Goal: Transaction & Acquisition: Purchase product/service

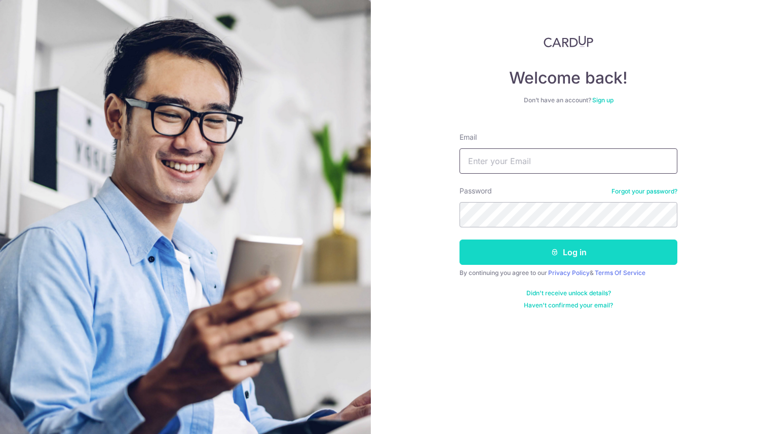
type input "charles.f.vitry+95@gmail.com"
click at [568, 257] on button "Log in" at bounding box center [568, 251] width 218 height 25
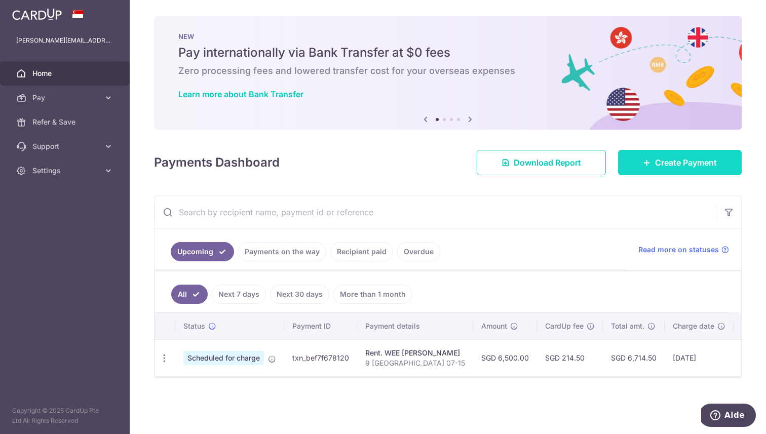
click at [661, 167] on span "Create Payment" at bounding box center [686, 162] width 62 height 12
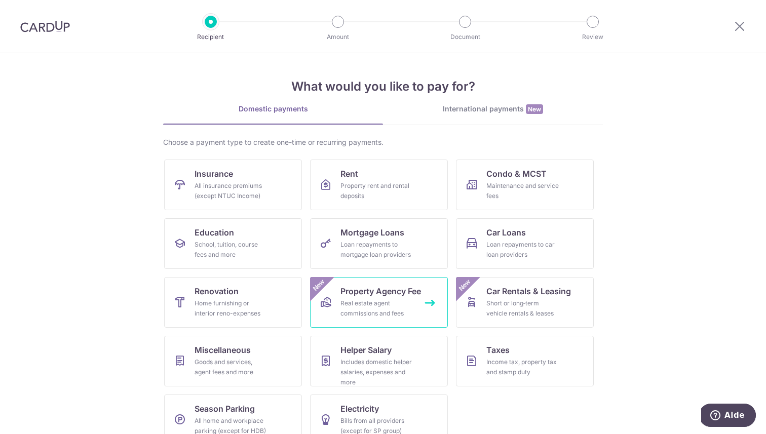
scroll to position [19, 0]
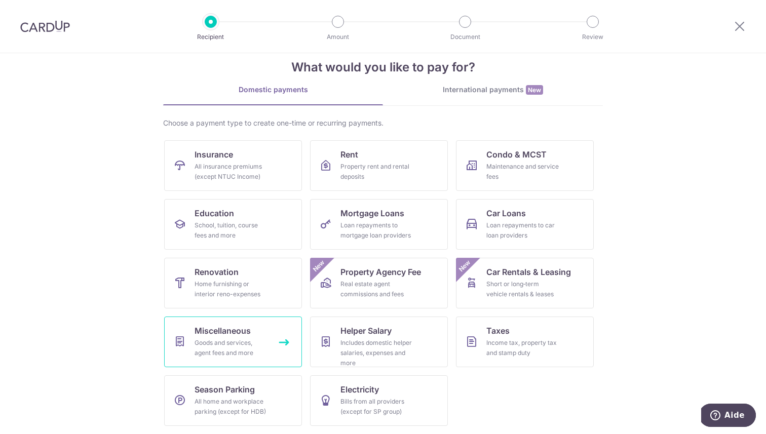
click at [245, 338] on div "Goods and services, agent fees and more" at bounding box center [230, 348] width 73 height 20
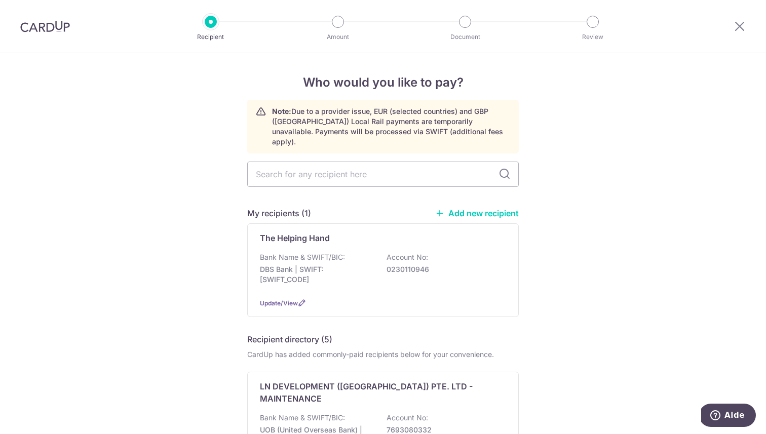
click at [468, 208] on link "Add new recipient" at bounding box center [477, 213] width 84 height 10
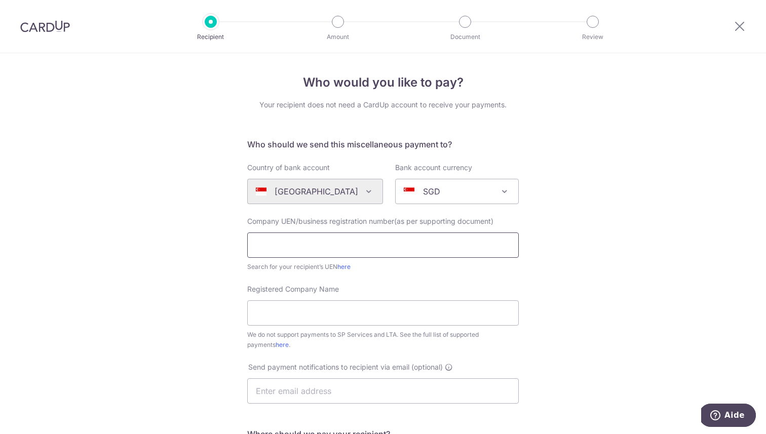
click at [414, 252] on input "text" at bounding box center [382, 244] width 271 height 25
click at [369, 307] on input "Registered Company Name" at bounding box center [382, 312] width 271 height 25
type input "MSA Renovation PTE. LTD."
click at [345, 392] on input "text" at bounding box center [382, 390] width 271 height 25
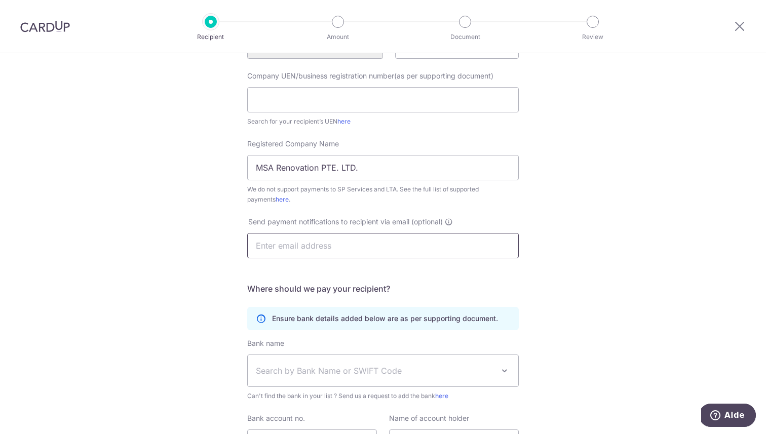
scroll to position [177, 0]
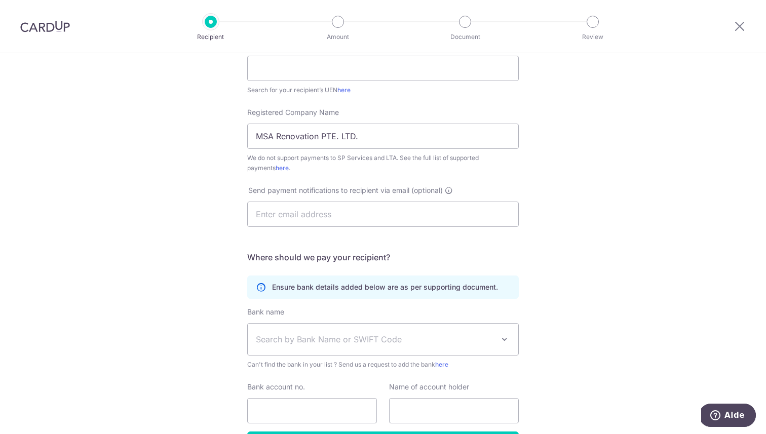
click at [340, 335] on span "Search by Bank Name or SWIFT Code" at bounding box center [375, 339] width 238 height 12
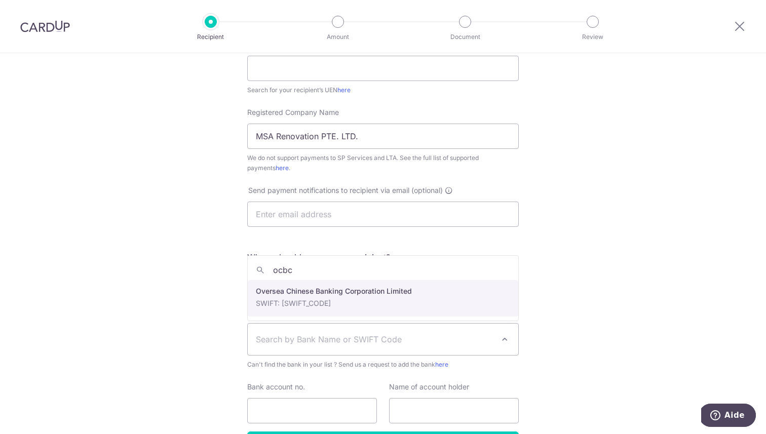
type input "ocbc"
select select "12"
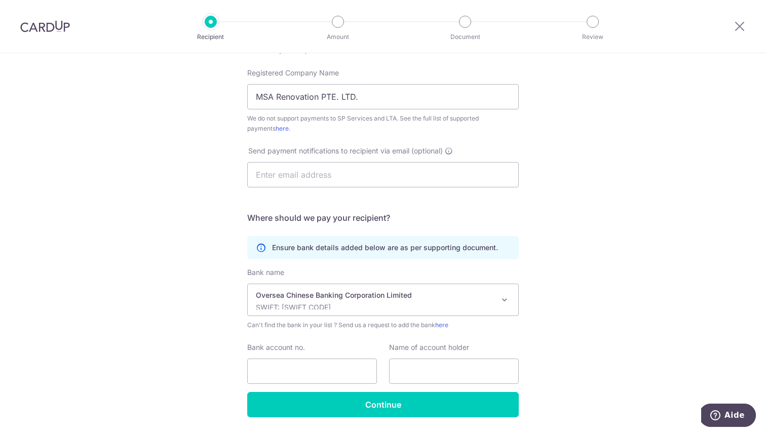
scroll to position [229, 0]
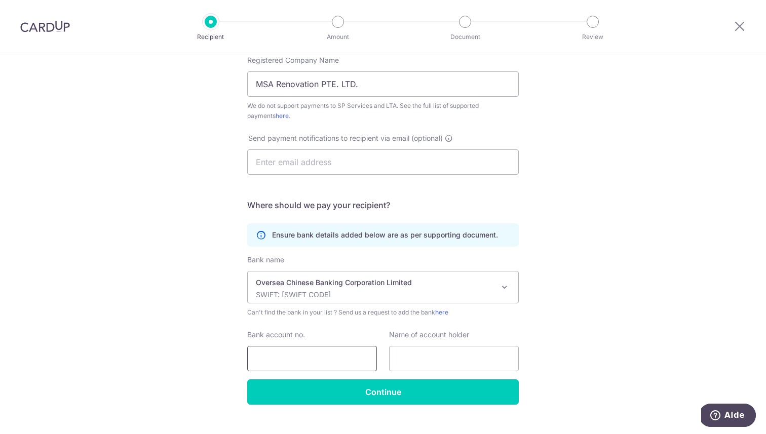
click at [314, 351] on input "Bank account no." at bounding box center [312, 358] width 130 height 25
type input "604403766001"
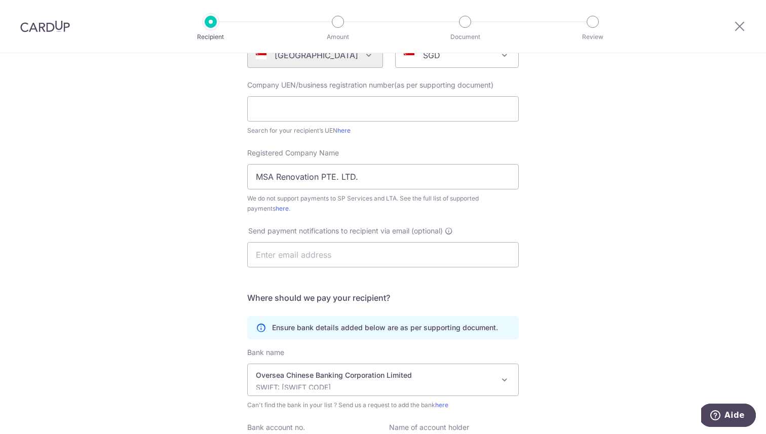
scroll to position [125, 0]
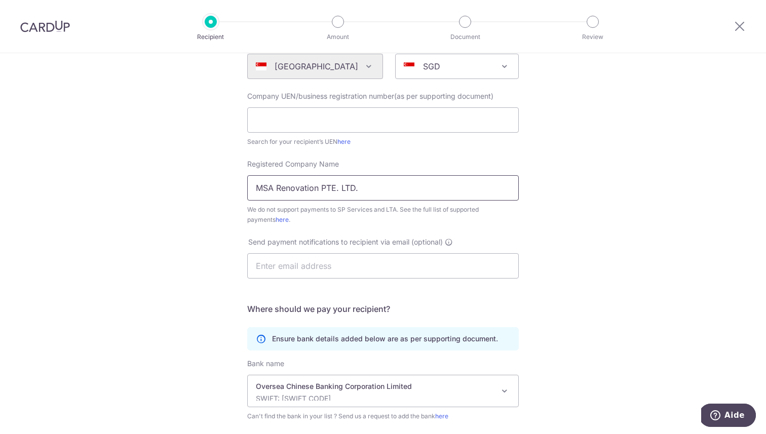
type input "MSA RENOVATION PTE. LTD."
click at [294, 189] on input "MSA Renovation PTE. LTD." at bounding box center [382, 187] width 271 height 25
type input "MSA RENOVATION PTE. LTD."
click at [318, 126] on input "text" at bounding box center [382, 119] width 271 height 25
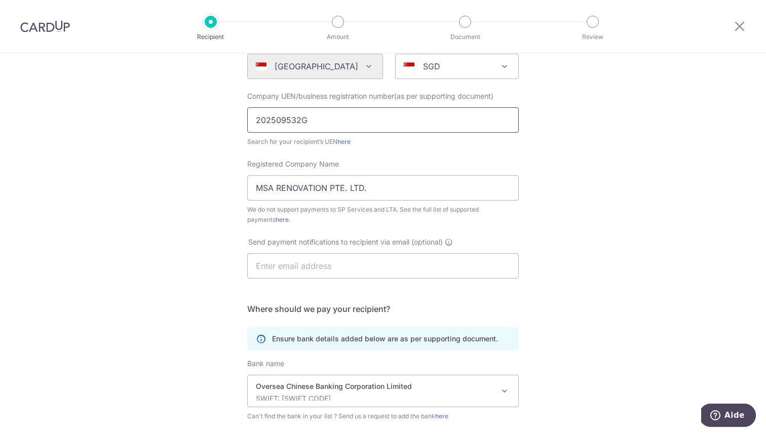
type input "202509532G"
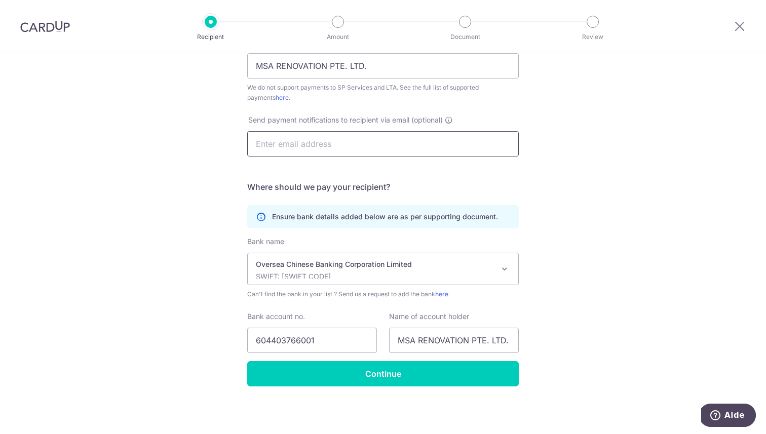
scroll to position [240, 0]
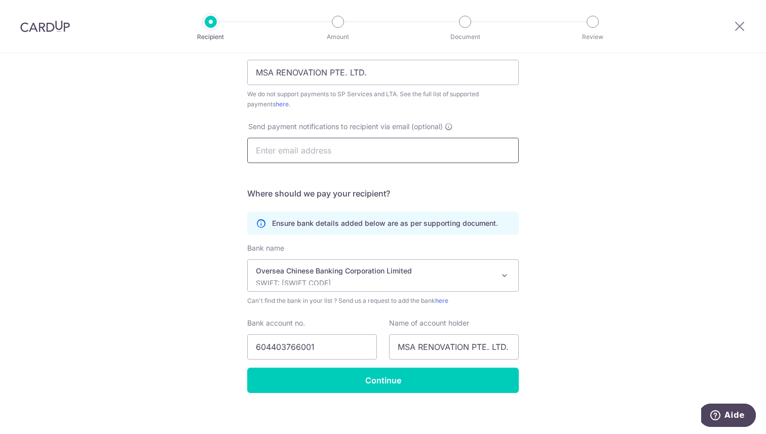
click at [254, 158] on input "text" at bounding box center [382, 150] width 271 height 25
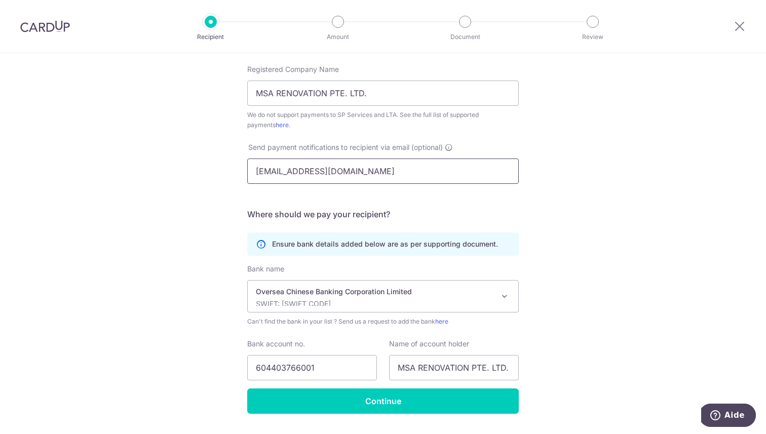
scroll to position [236, 0]
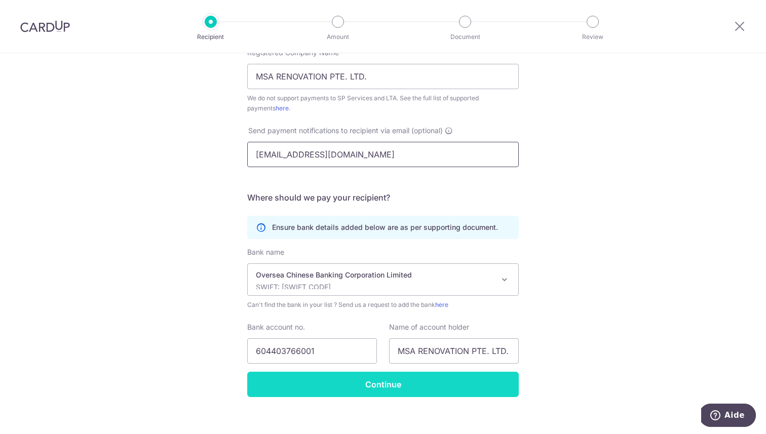
type input "msarenovation2019@gmail.com"
click at [487, 387] on input "Continue" at bounding box center [382, 384] width 271 height 25
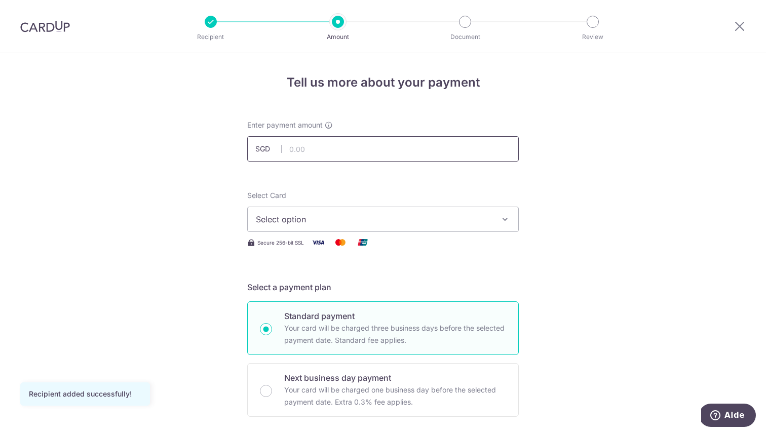
click at [406, 154] on input "text" at bounding box center [382, 148] width 271 height 25
type input "240.00"
click at [411, 221] on span "Select option" at bounding box center [374, 219] width 236 height 12
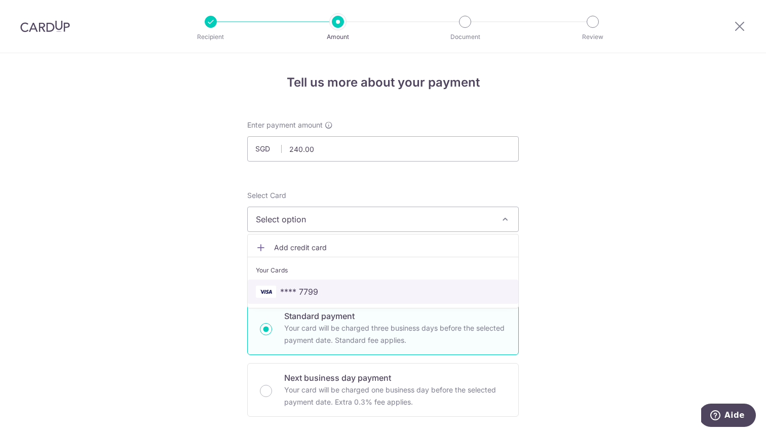
click at [358, 283] on link "**** 7799" at bounding box center [383, 291] width 270 height 24
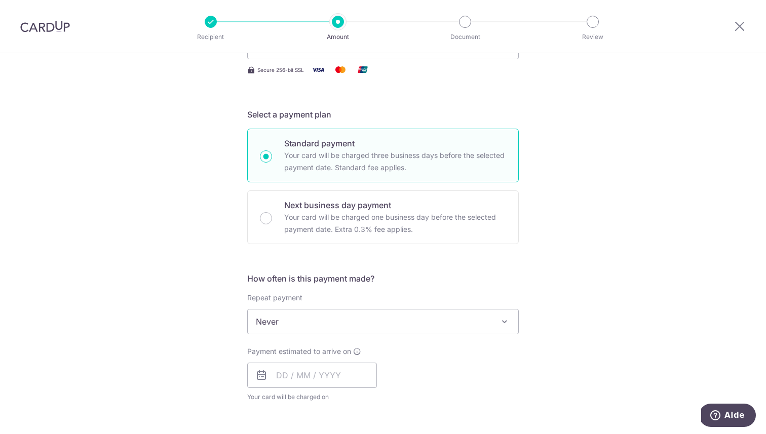
scroll to position [178, 0]
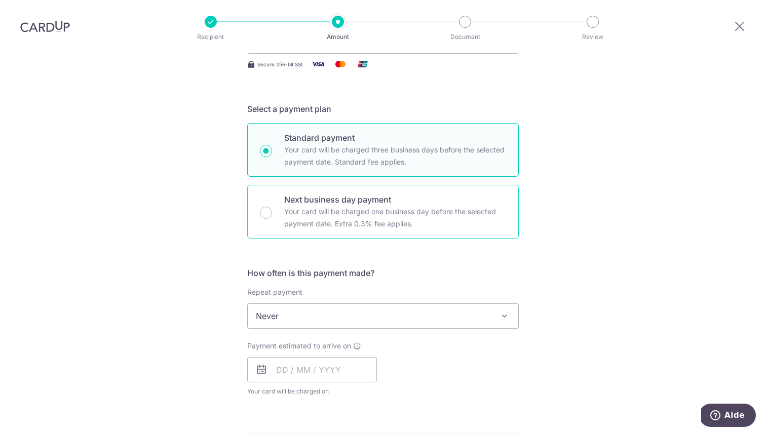
click at [421, 213] on p "Your card will be charged one business day before the selected payment date. Ex…" at bounding box center [395, 218] width 222 height 24
click at [272, 213] on input "Next business day payment Your card will be charged one business day before the…" at bounding box center [266, 213] width 12 height 12
radio input "false"
radio input "true"
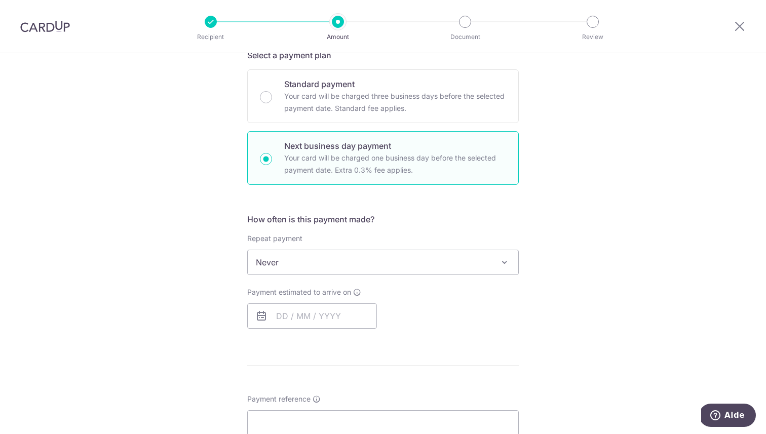
scroll to position [246, 0]
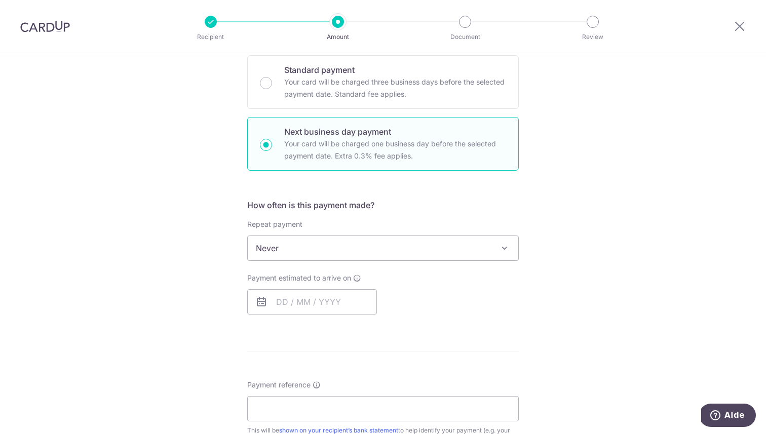
click at [303, 288] on div "Payment estimated to arrive on Your card will be charged on for the first payme…" at bounding box center [312, 294] width 130 height 42
click at [302, 308] on input "text" at bounding box center [312, 301] width 130 height 25
click at [369, 397] on link "12" at bounding box center [369, 394] width 16 height 16
type input "[DATE]"
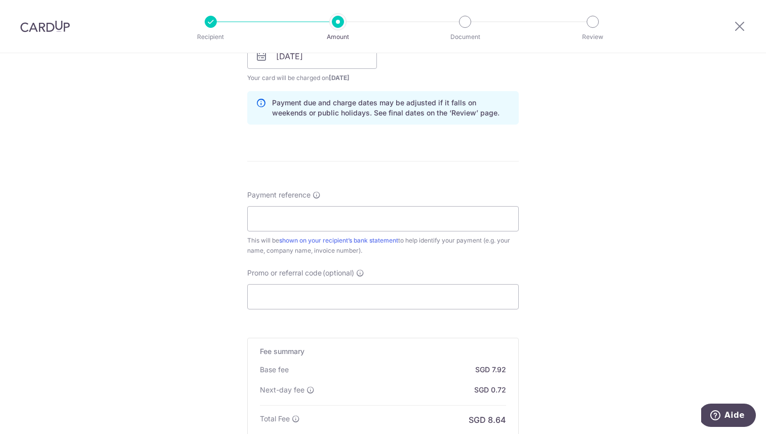
scroll to position [496, 0]
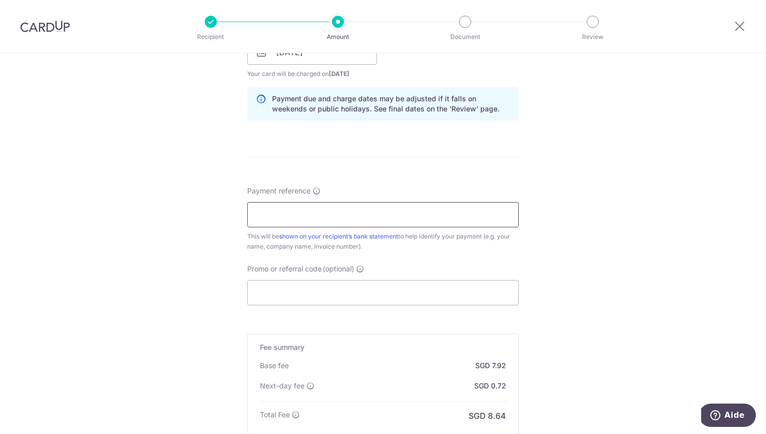
click at [446, 214] on input "Payment reference" at bounding box center [382, 214] width 271 height 25
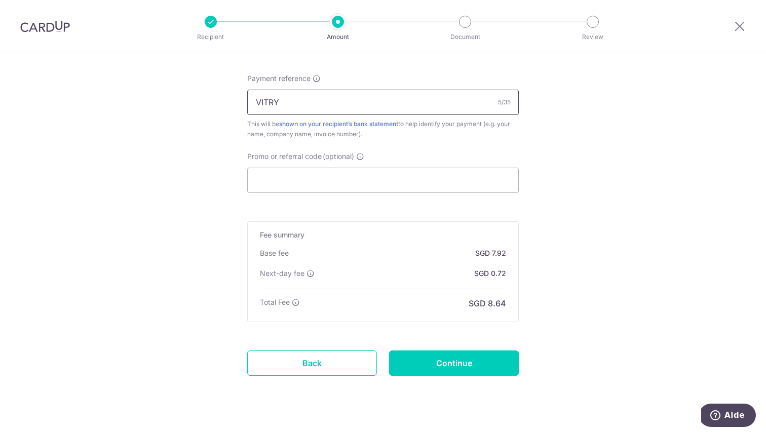
scroll to position [609, 0]
type input "VITRY"
click at [442, 354] on input "Continue" at bounding box center [454, 362] width 130 height 25
type input "Create Schedule"
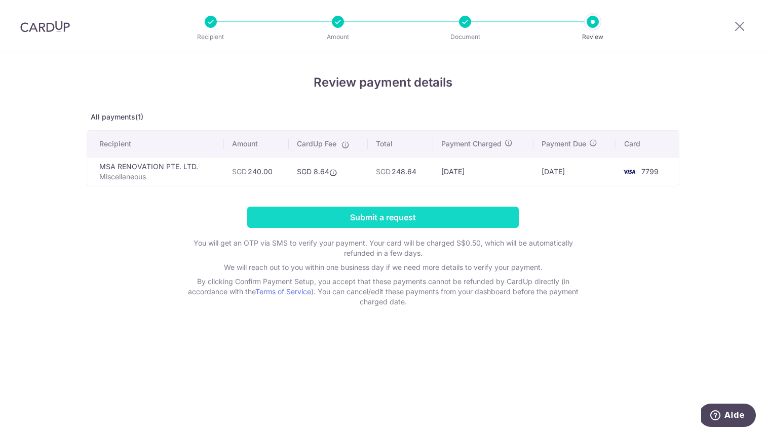
click at [453, 221] on input "Submit a request" at bounding box center [382, 217] width 271 height 21
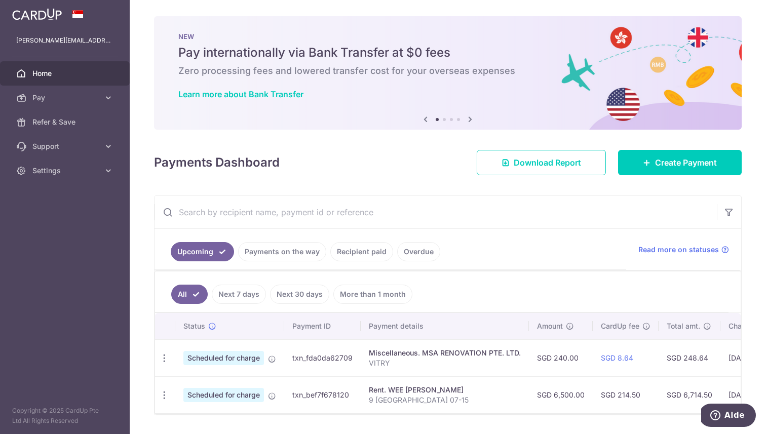
click at [432, 352] on div "Miscellaneous. MSA RENOVATION PTE. LTD." at bounding box center [445, 353] width 152 height 10
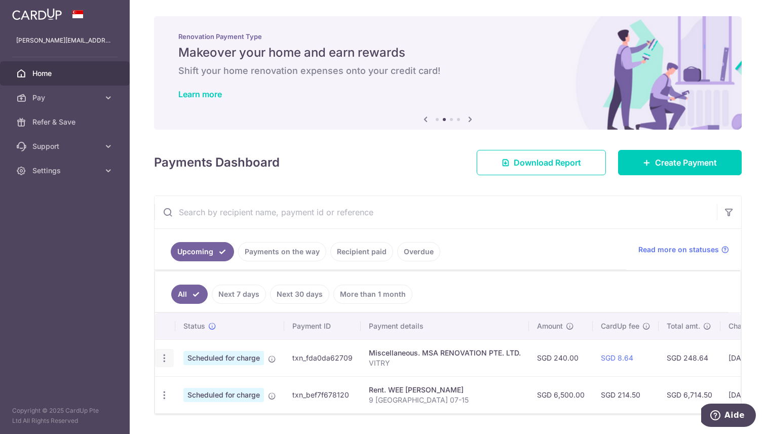
click at [159, 360] on icon "button" at bounding box center [164, 358] width 11 height 11
click at [650, 353] on td "SGD 8.64" at bounding box center [625, 357] width 66 height 37
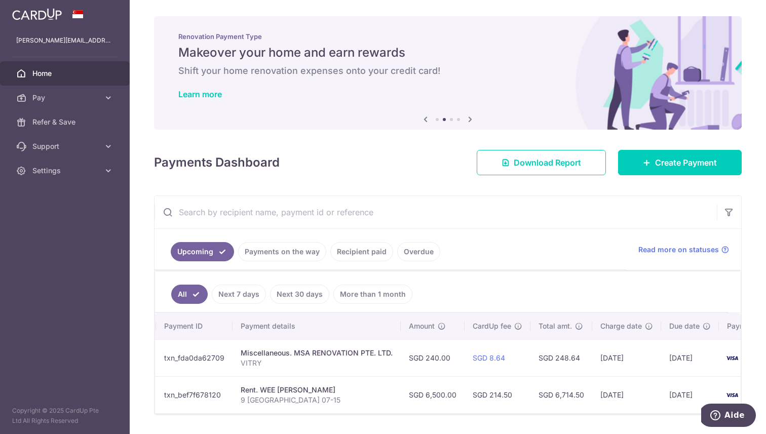
scroll to position [0, 176]
